Goal: Browse casually: Explore the website without a specific task or goal

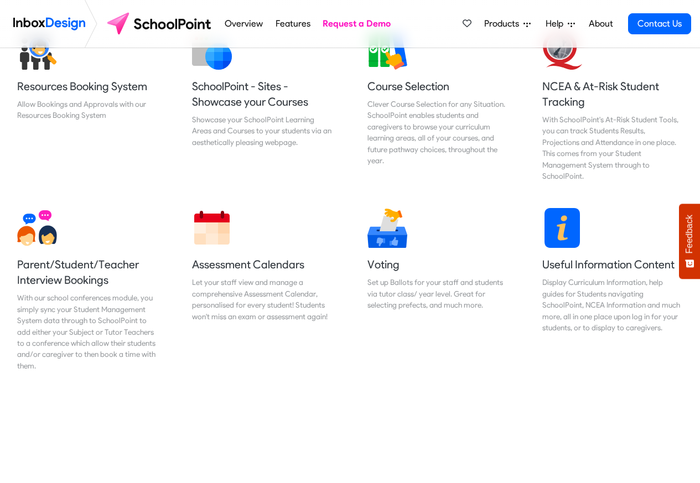
scroll to position [465, 0]
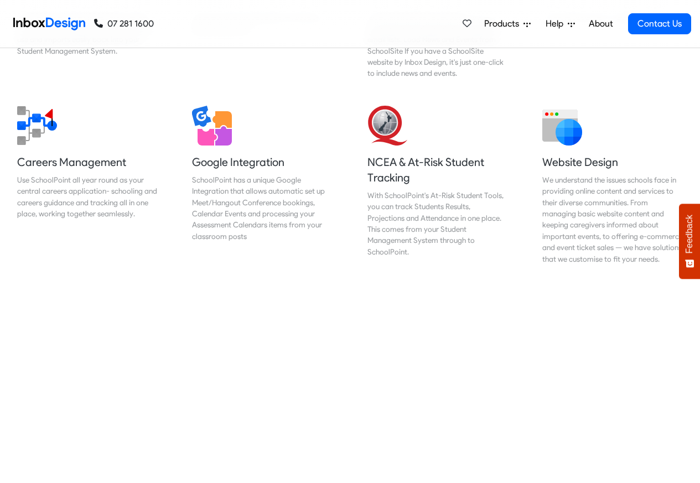
scroll to position [1063, 0]
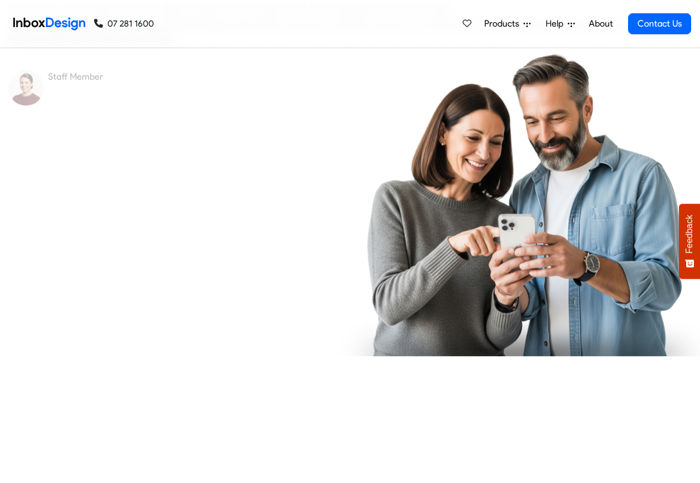
checkbox input "true"
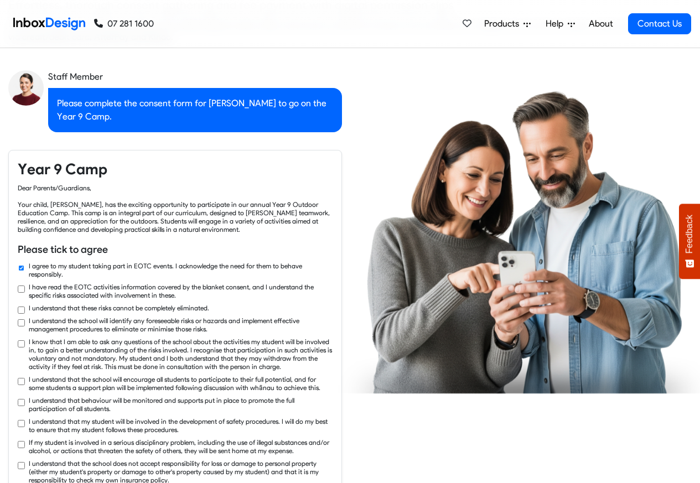
checkbox input "true"
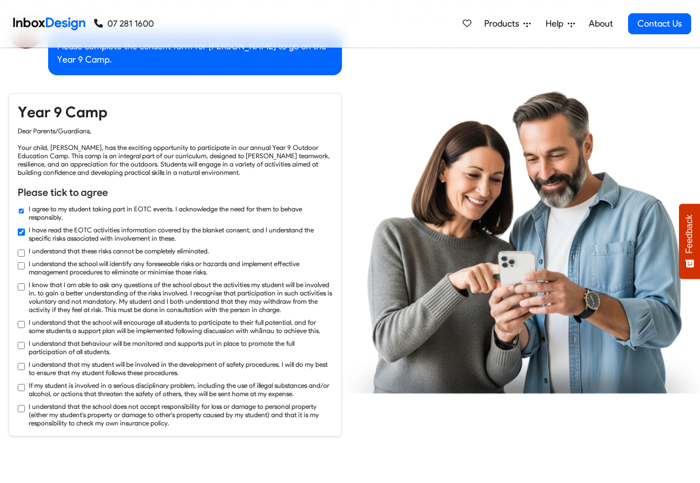
checkbox input "true"
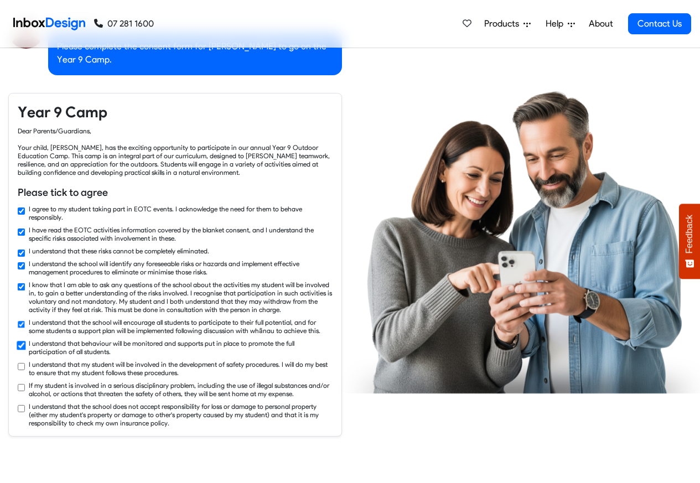
checkbox input "true"
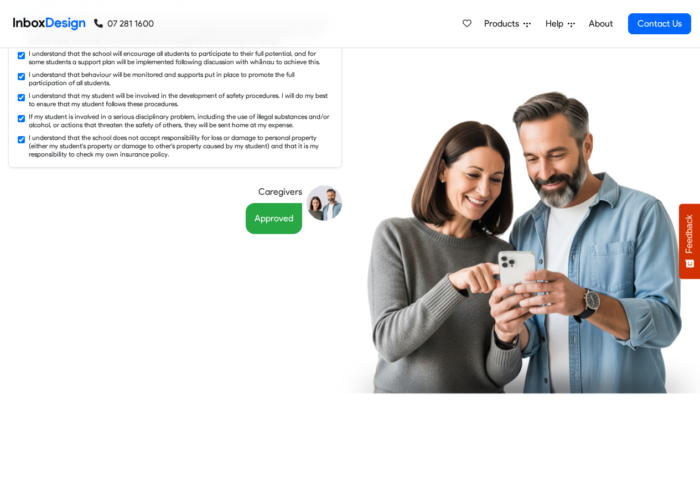
scroll to position [1993, 0]
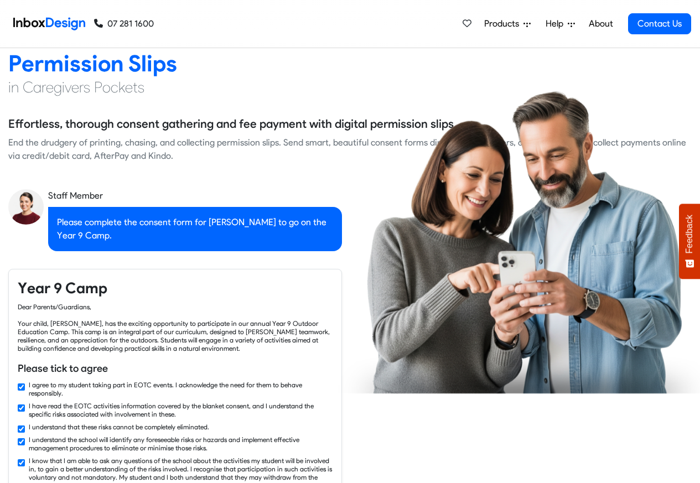
checkbox input "false"
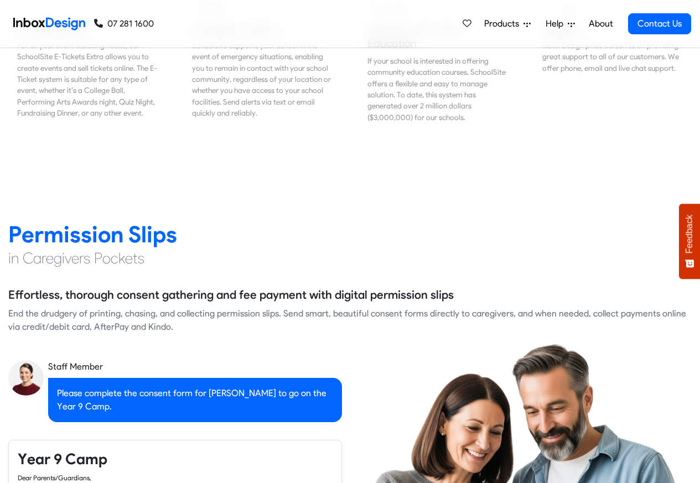
checkbox input "false"
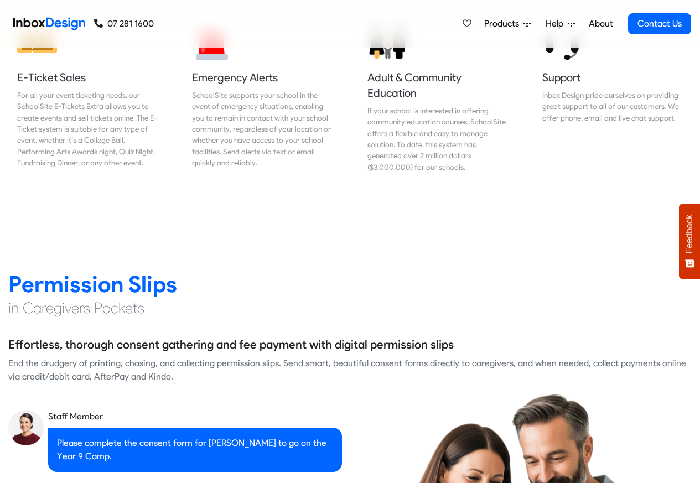
checkbox input "false"
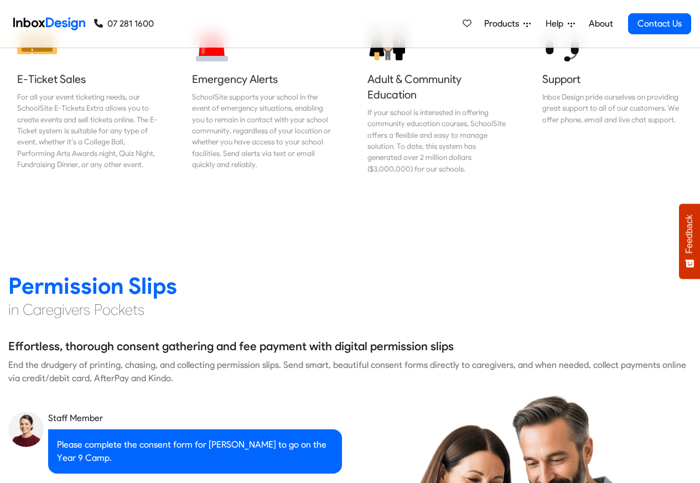
checkbox input "false"
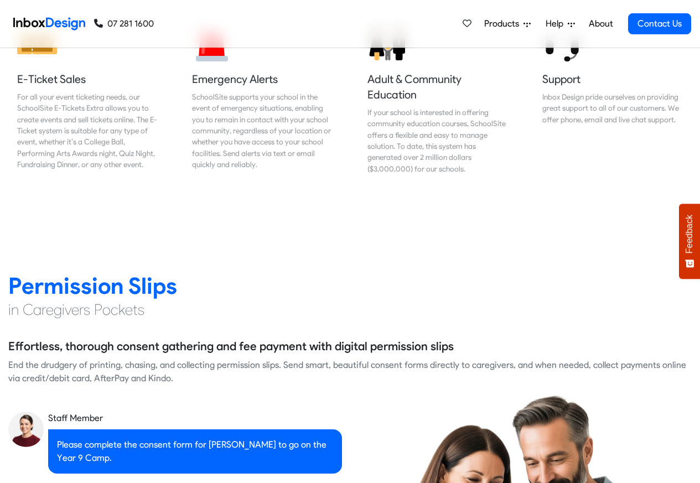
checkbox input "false"
